Goal: Transaction & Acquisition: Obtain resource

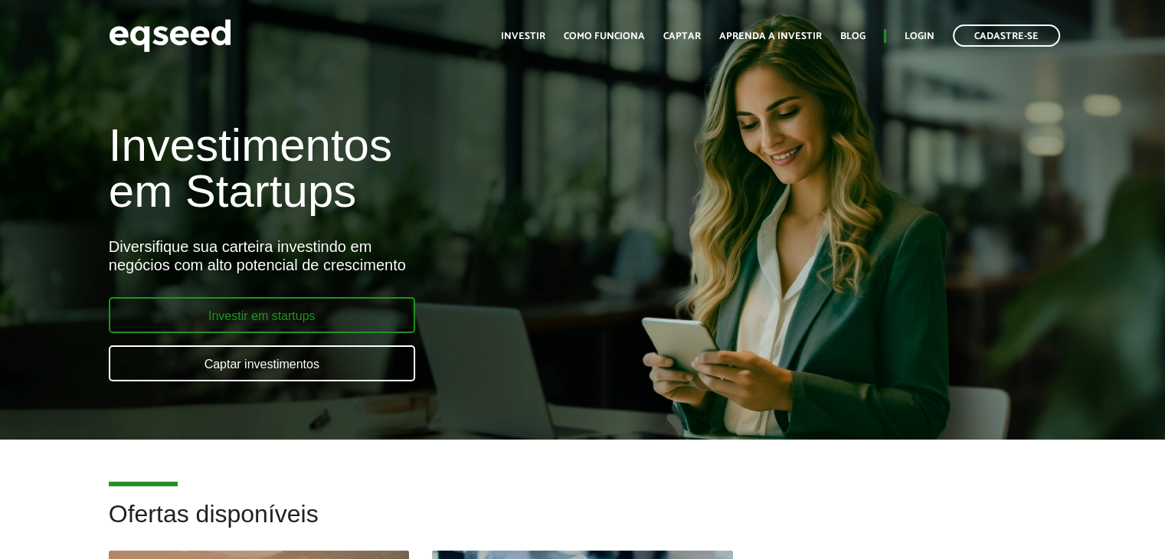
click at [244, 313] on link "Investir em startups" at bounding box center [262, 315] width 306 height 36
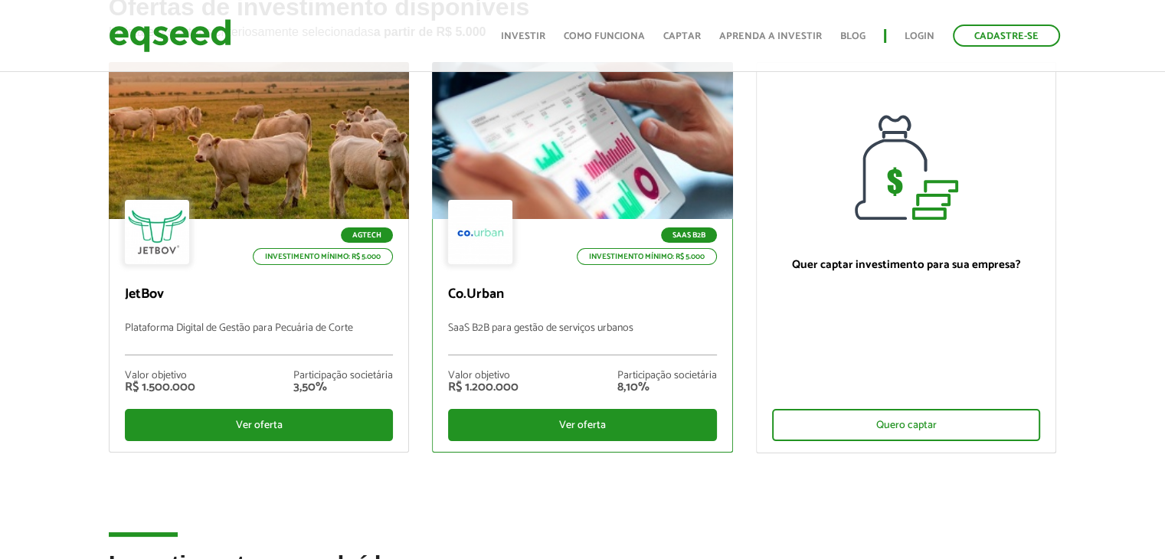
scroll to position [122, 0]
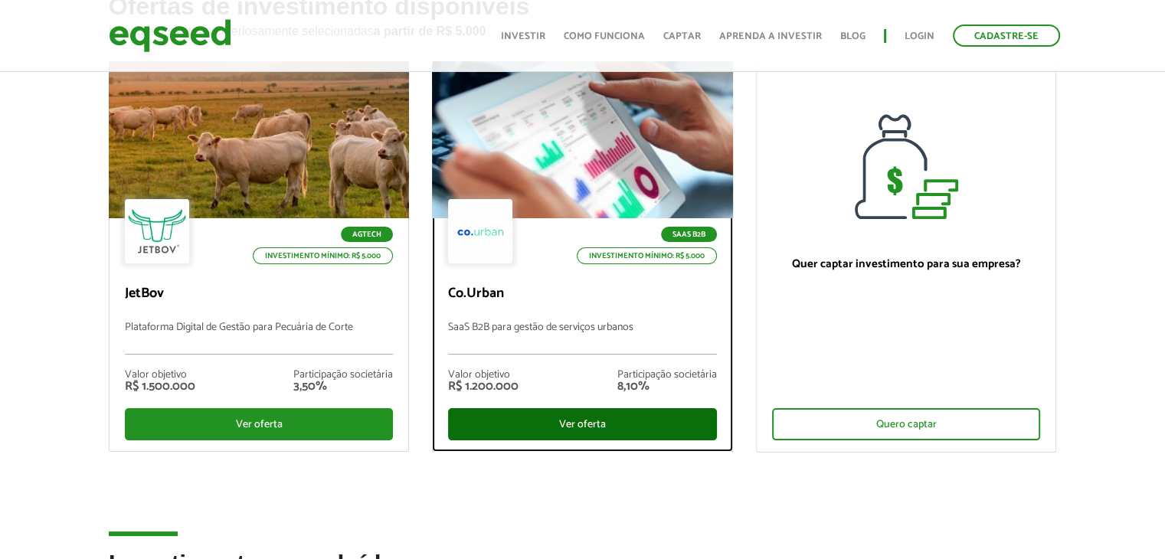
click at [573, 430] on div "Ver oferta" at bounding box center [582, 424] width 269 height 32
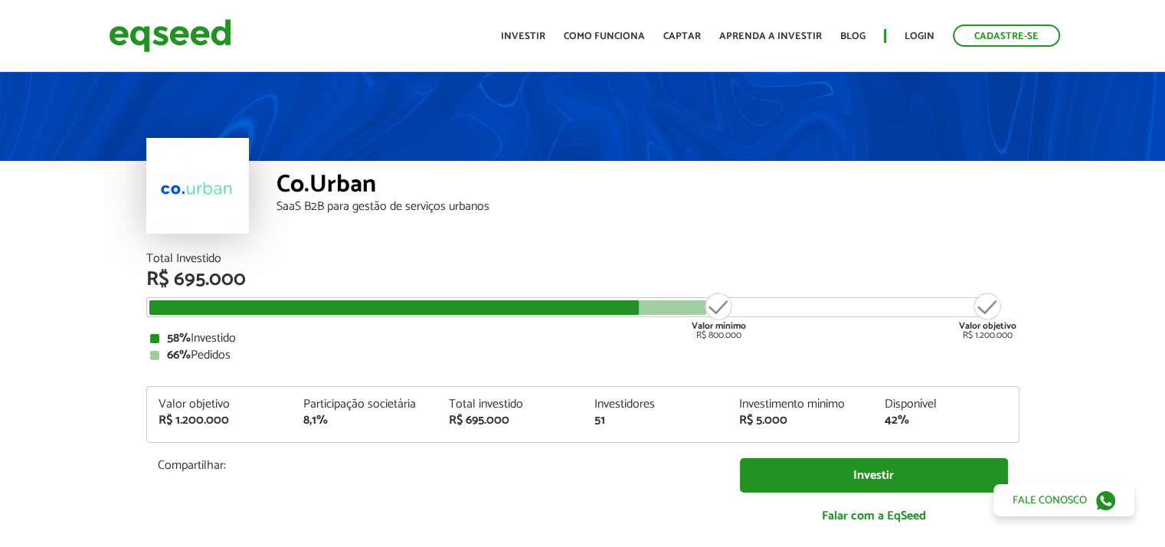
drag, startPoint x: 0, startPoint y: 0, endPoint x: 558, endPoint y: 451, distance: 717.6
click at [558, 451] on div "Total Investido R$ 695.000 Valor mínimo R$ 800.000 Valor objetivo R$ 1.200.000 …" at bounding box center [582, 396] width 873 height 286
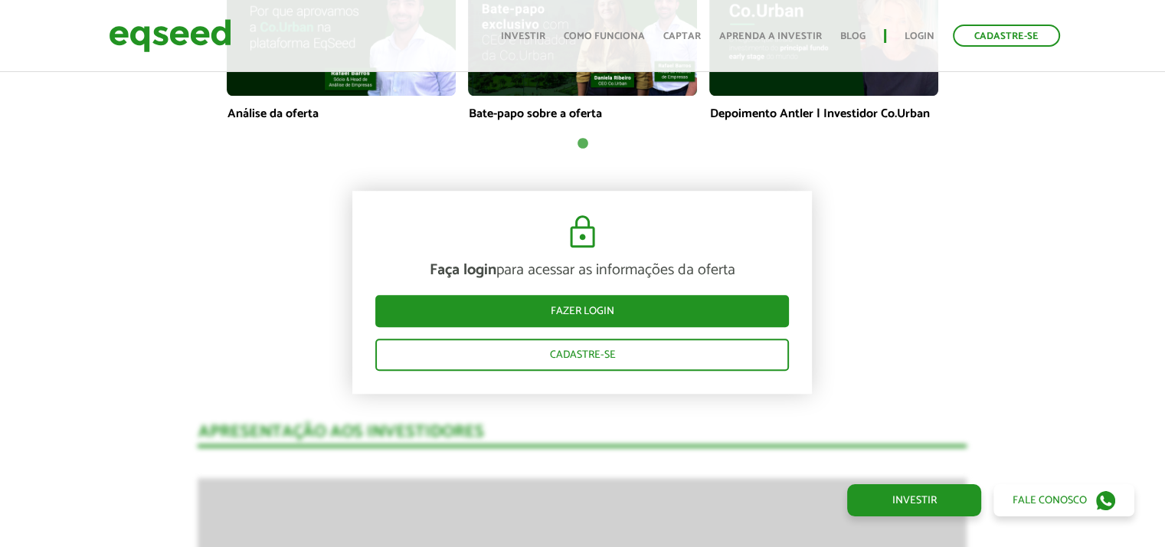
scroll to position [1240, 0]
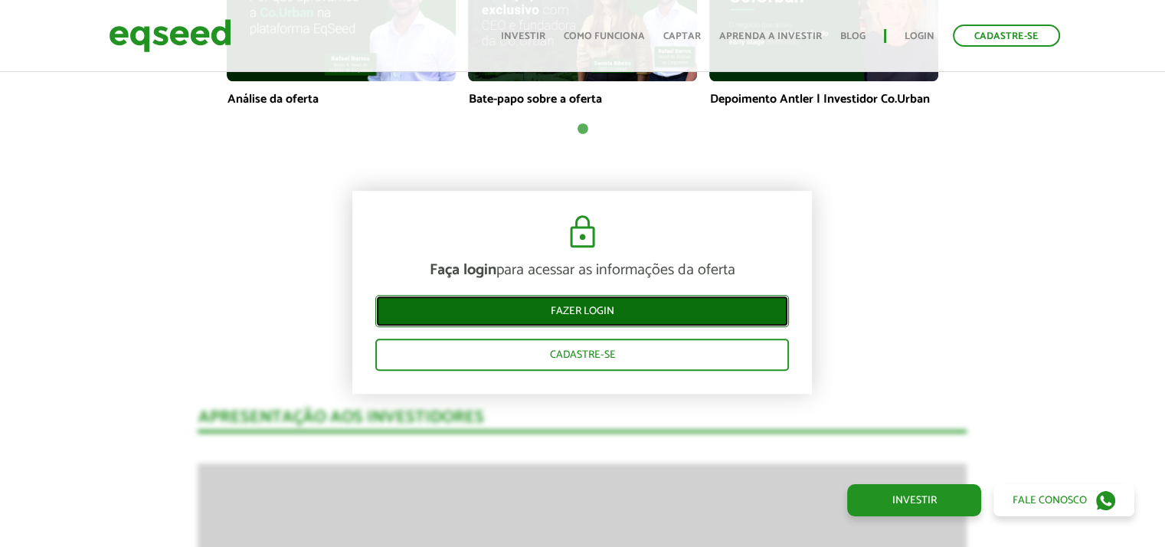
click at [580, 322] on link "Fazer login" at bounding box center [581, 312] width 413 height 32
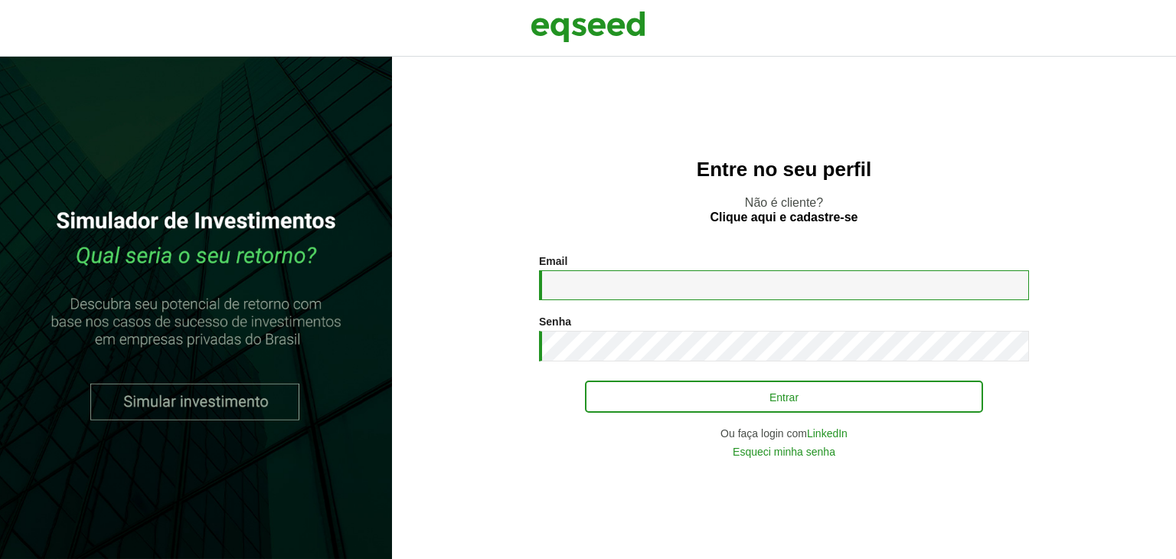
type input "**********"
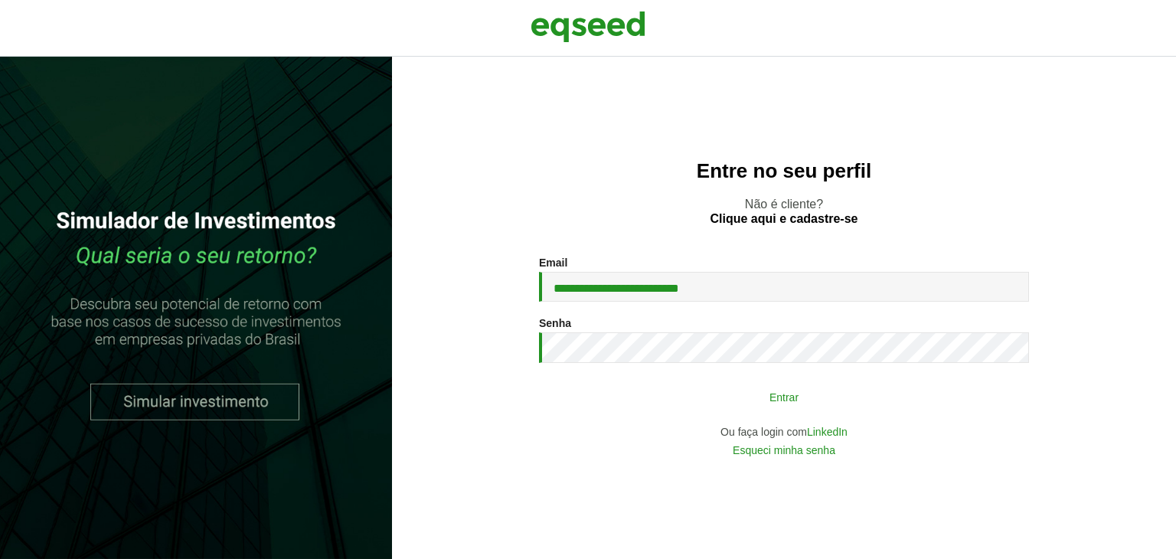
click at [776, 407] on button "Entrar" at bounding box center [784, 396] width 398 height 29
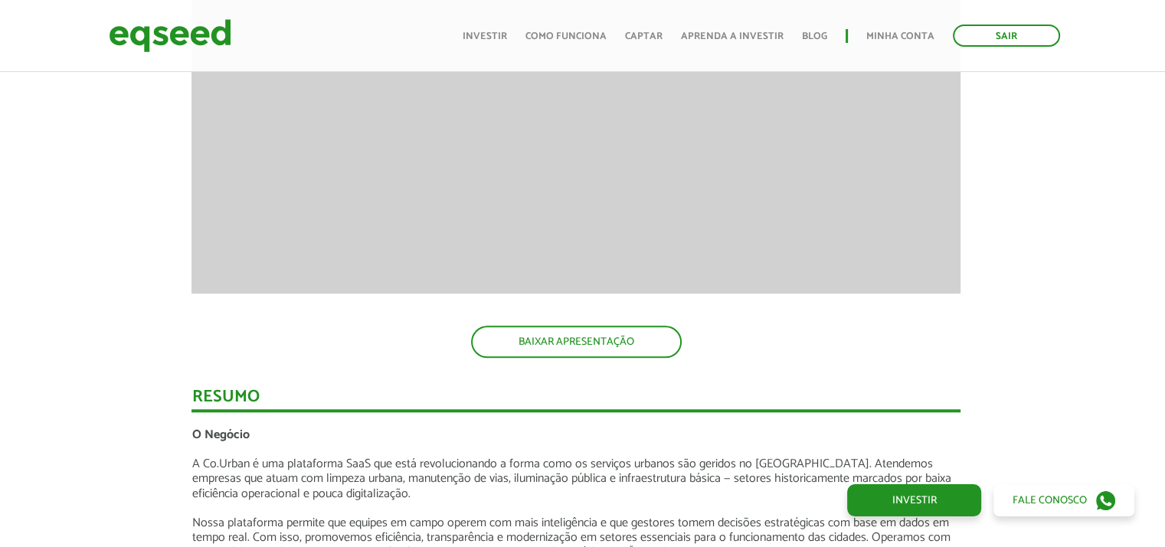
scroll to position [1813, 6]
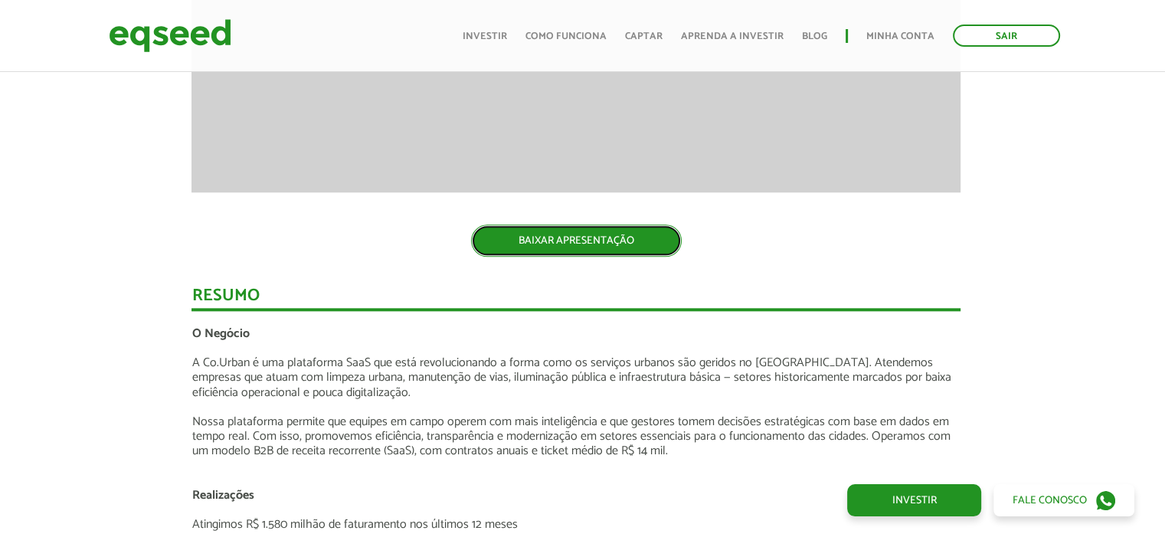
click at [576, 246] on link "BAIXAR APRESENTAÇÃO" at bounding box center [576, 240] width 211 height 32
